Goal: Entertainment & Leisure: Consume media (video, audio)

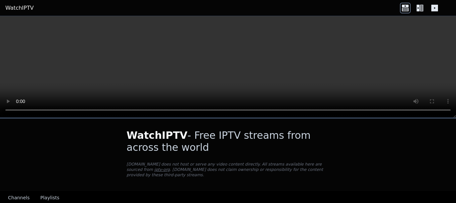
click at [421, 7] on icon at bounding box center [420, 8] width 11 height 11
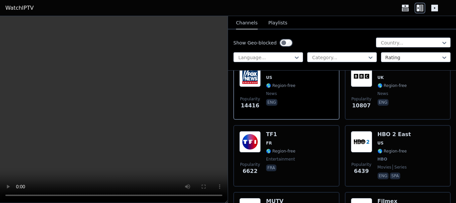
scroll to position [100, 0]
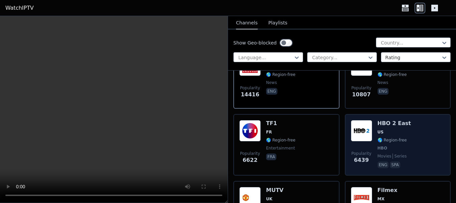
click at [358, 120] on img at bounding box center [361, 130] width 21 height 21
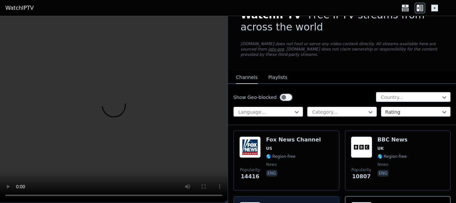
scroll to position [18, 0]
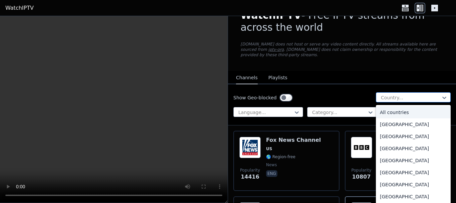
click at [390, 94] on div at bounding box center [410, 97] width 61 height 7
type input "***"
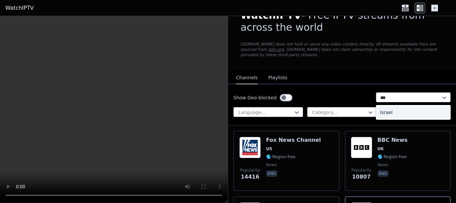
click at [385, 106] on div "Israel" at bounding box center [413, 112] width 75 height 12
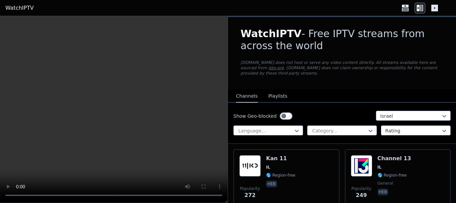
click at [280, 90] on button "Playlists" at bounding box center [277, 96] width 19 height 13
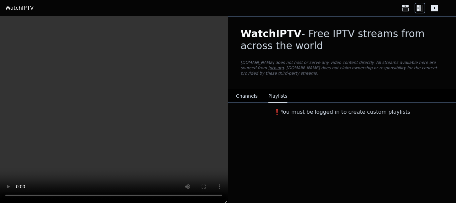
click at [179, 112] on video at bounding box center [114, 109] width 228 height 187
click at [246, 93] on button "Channels" at bounding box center [247, 96] width 22 height 13
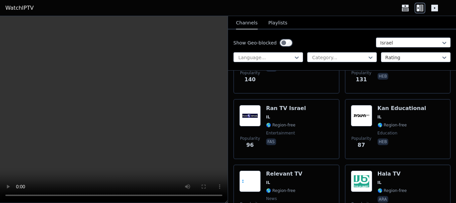
scroll to position [247, 0]
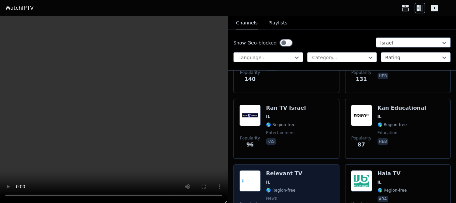
click at [311, 174] on div "Popularity 86 Relevant TV IL 🌎 Region-free news heb" at bounding box center [286, 194] width 94 height 48
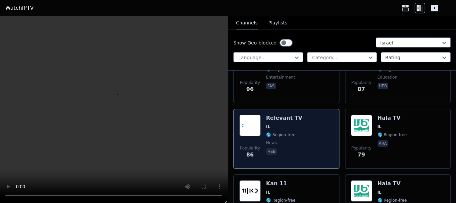
scroll to position [302, 0]
click at [311, 174] on div "Popularity 76 Kan 11 IL 🌎 Region-free heb" at bounding box center [286, 204] width 106 height 60
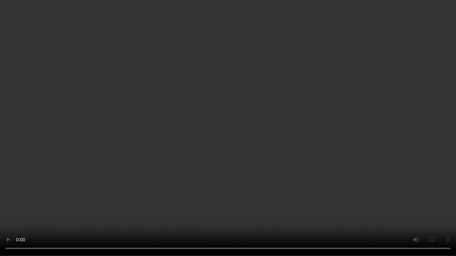
click at [196, 177] on video at bounding box center [228, 128] width 456 height 256
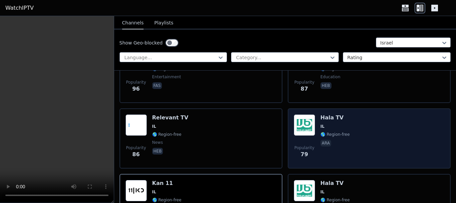
click at [339, 114] on h6 "Hala TV" at bounding box center [334, 117] width 29 height 7
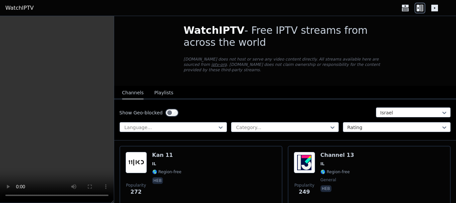
scroll to position [0, 0]
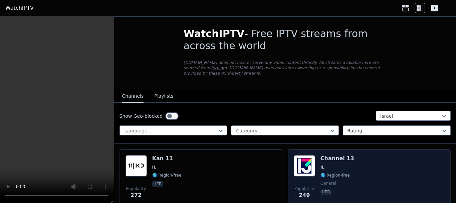
click at [313, 169] on div "Popularity 249 Channel 13 IL 🌎 Region-free general heb" at bounding box center [369, 179] width 151 height 48
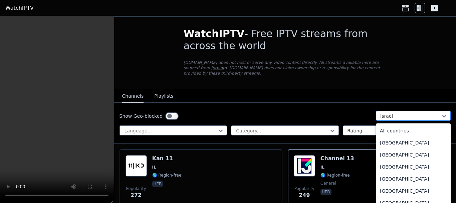
click at [390, 110] on div "Israel" at bounding box center [413, 115] width 75 height 10
type input "***"
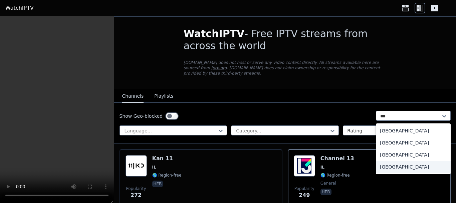
click at [389, 161] on div "[GEOGRAPHIC_DATA]" at bounding box center [413, 167] width 75 height 12
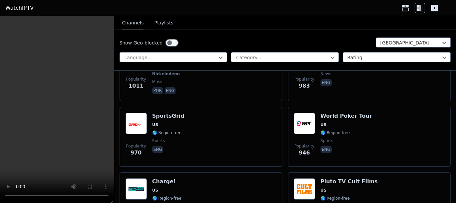
scroll to position [709, 0]
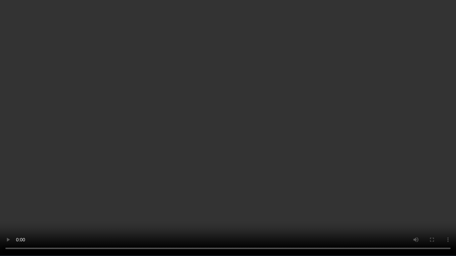
click at [93, 202] on video at bounding box center [228, 128] width 456 height 256
click at [146, 169] on video at bounding box center [228, 128] width 456 height 256
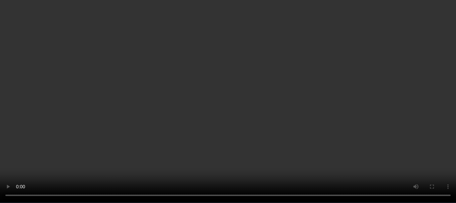
scroll to position [868, 0]
